Goal: Find specific page/section: Find specific page/section

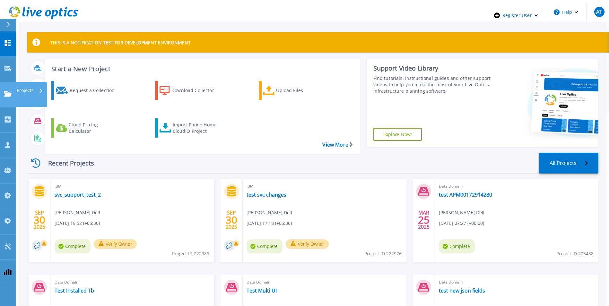
click at [5, 91] on icon at bounding box center [8, 93] width 8 height 5
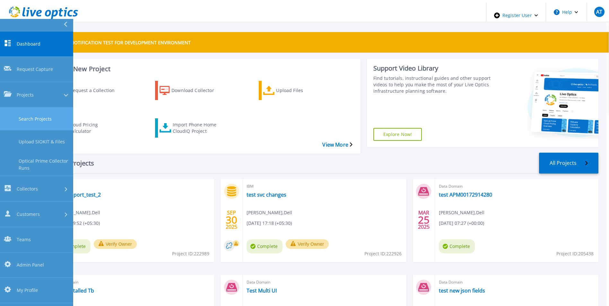
click at [18, 107] on link "Search Projects" at bounding box center [36, 118] width 73 height 23
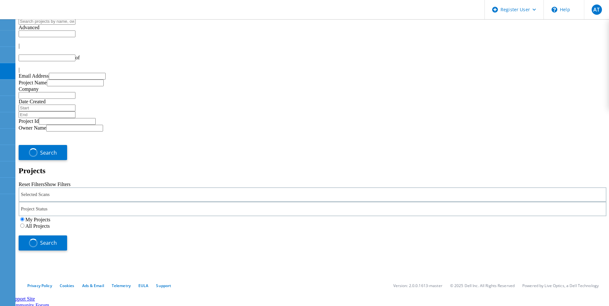
type input "1"
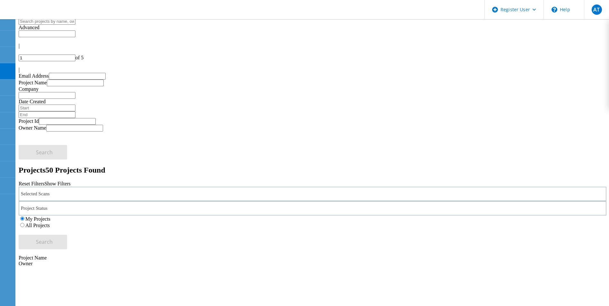
click at [127, 187] on div "Selected Scans" at bounding box center [312, 194] width 587 height 14
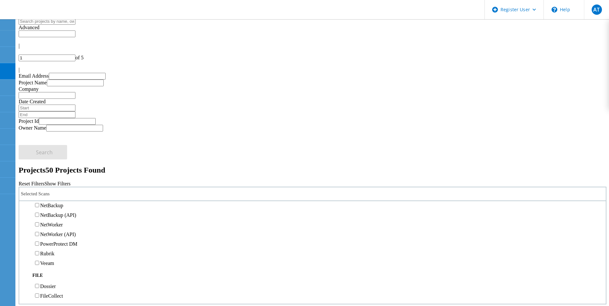
scroll to position [371, 0]
click at [53, 184] on label "Data Domain" at bounding box center [54, 186] width 28 height 5
click at [39, 184] on input "Data Domain" at bounding box center [37, 186] width 4 height 4
click at [50, 223] on label "All Projects" at bounding box center [37, 225] width 24 height 5
click at [24, 223] on input "All Projects" at bounding box center [22, 225] width 4 height 4
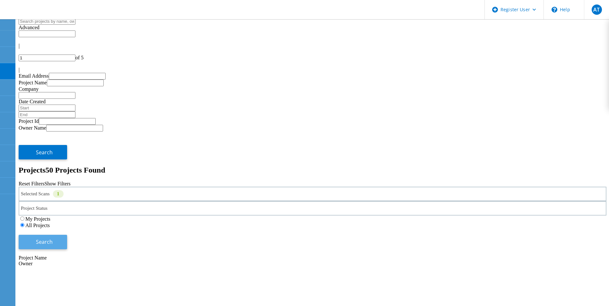
click at [53, 238] on span "Search" at bounding box center [44, 241] width 17 height 7
